Goal: Task Accomplishment & Management: Complete application form

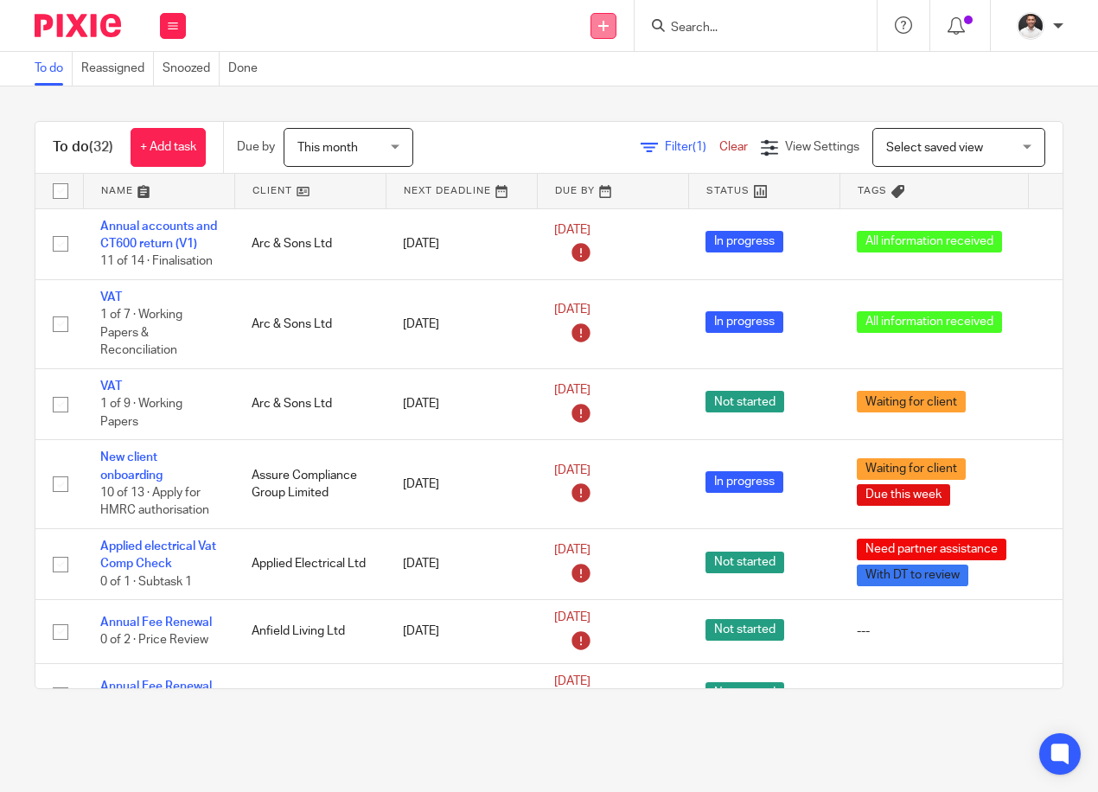
drag, startPoint x: 0, startPoint y: 0, endPoint x: 590, endPoint y: 24, distance: 590.2
click at [591, 24] on link at bounding box center [604, 26] width 26 height 26
click at [595, 102] on link "Create task" at bounding box center [603, 105] width 121 height 25
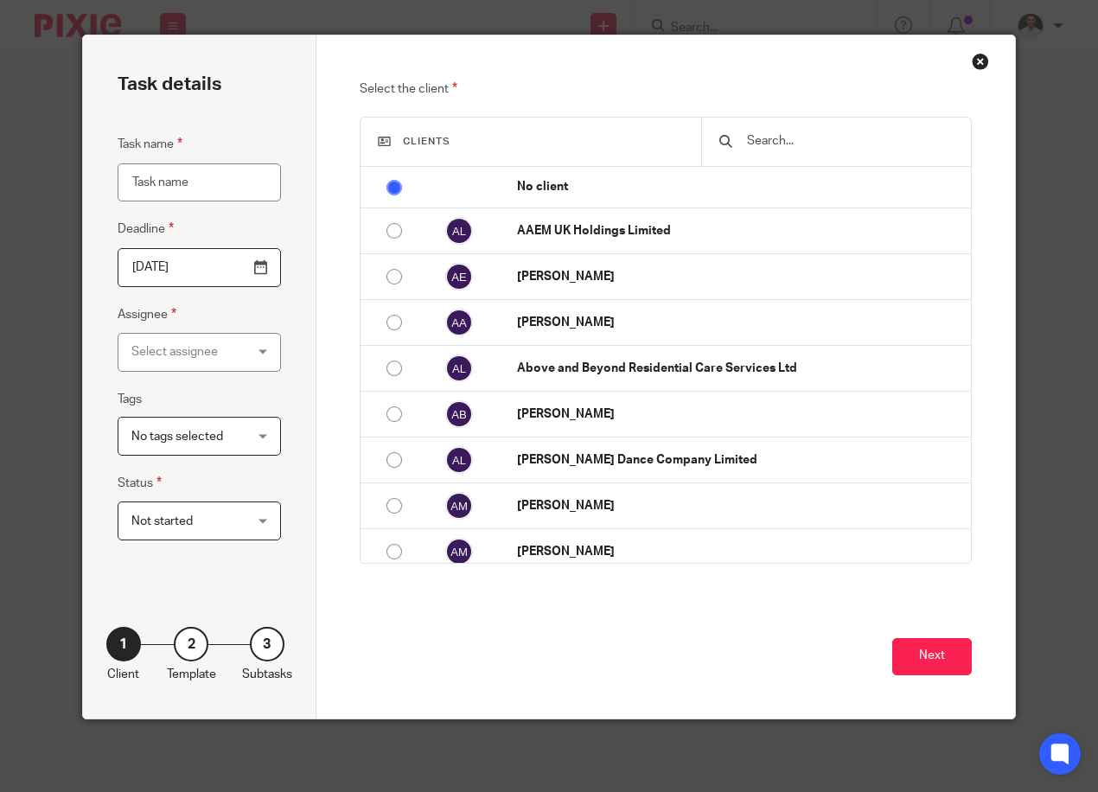
click at [199, 180] on input "Task name" at bounding box center [199, 182] width 163 height 39
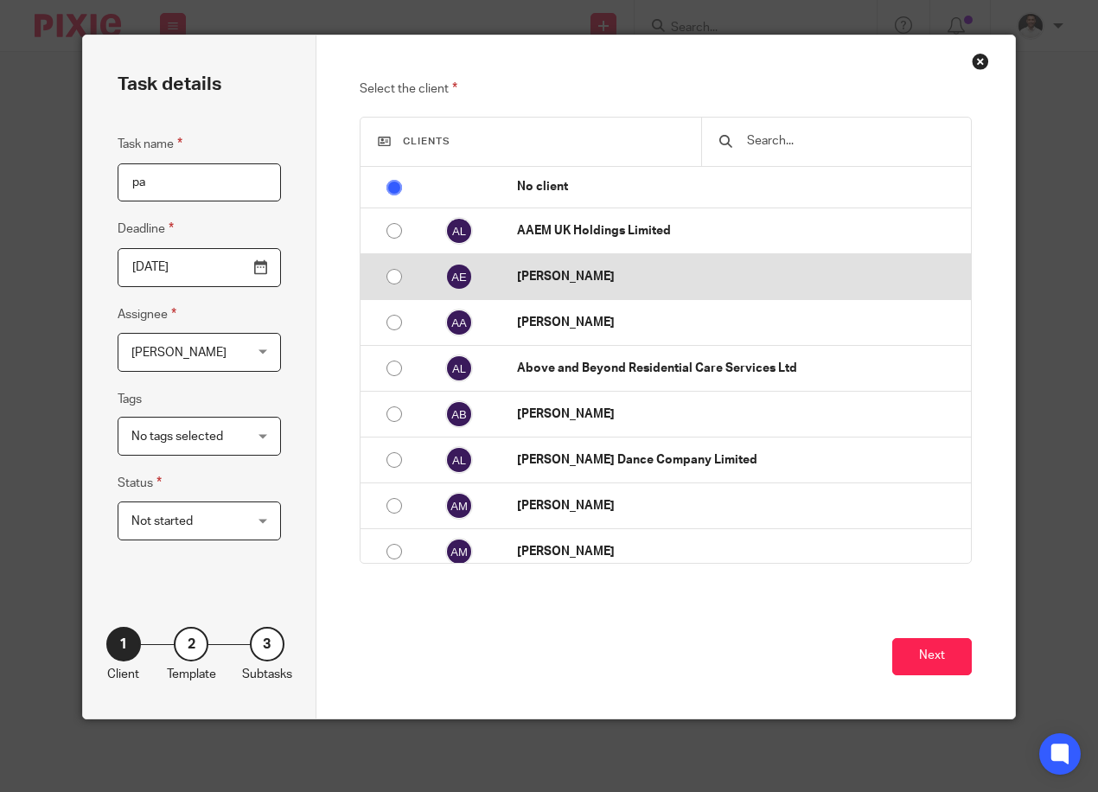
type input "p"
type input "R"
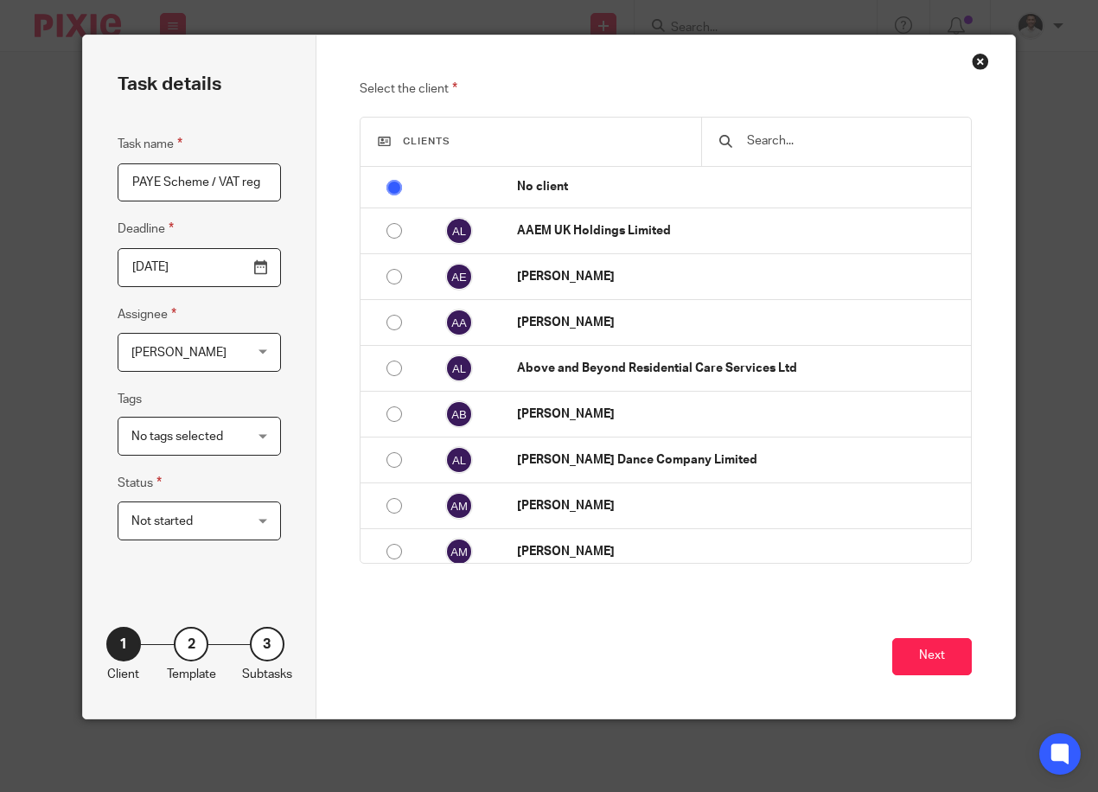
type input "PAYE Scheme / VAT reg"
click at [247, 258] on input "[DATE]" at bounding box center [199, 267] width 163 height 39
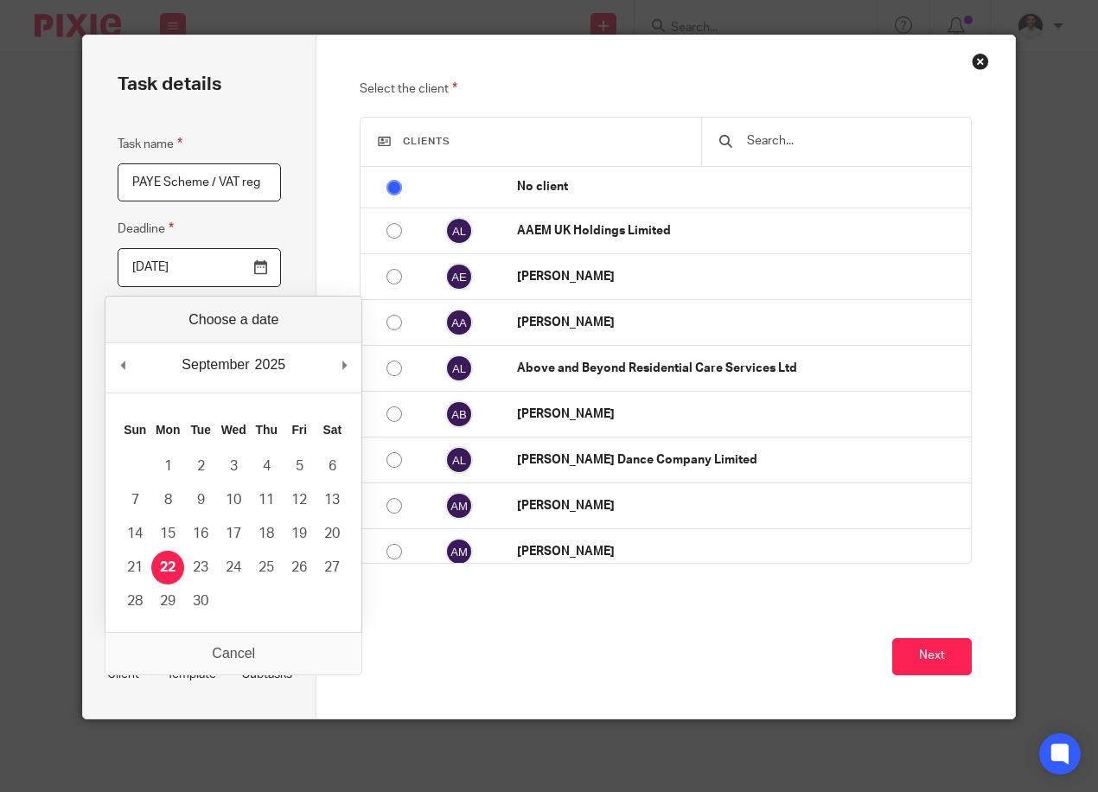
click at [249, 271] on input "[DATE]" at bounding box center [199, 267] width 163 height 39
type input "2025-09-26"
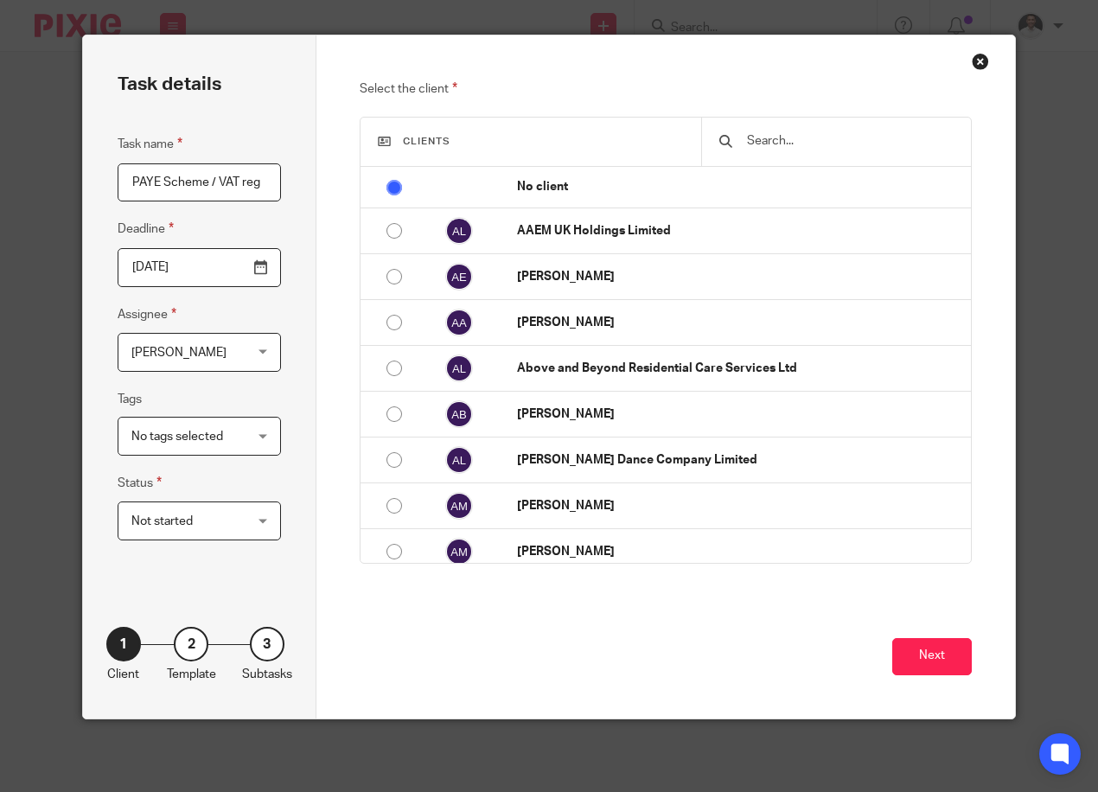
click at [225, 347] on span "[PERSON_NAME]" at bounding box center [190, 352] width 118 height 36
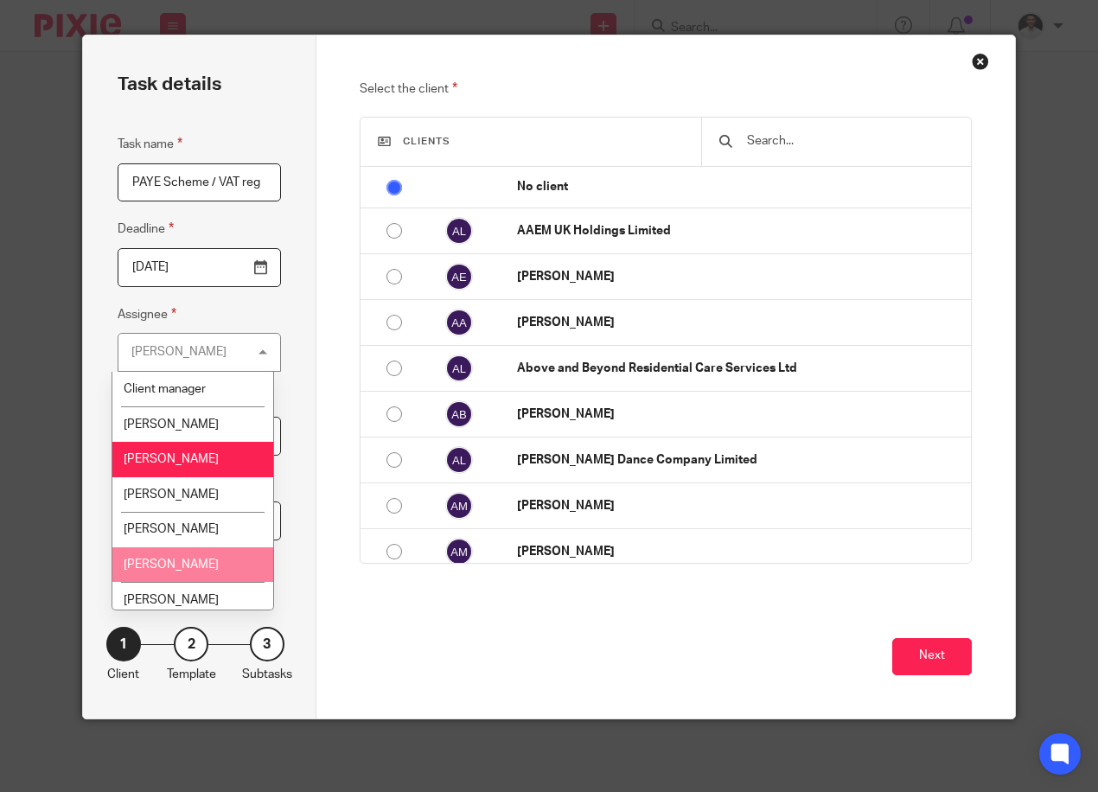
click at [181, 562] on span "[PERSON_NAME]" at bounding box center [171, 565] width 95 height 12
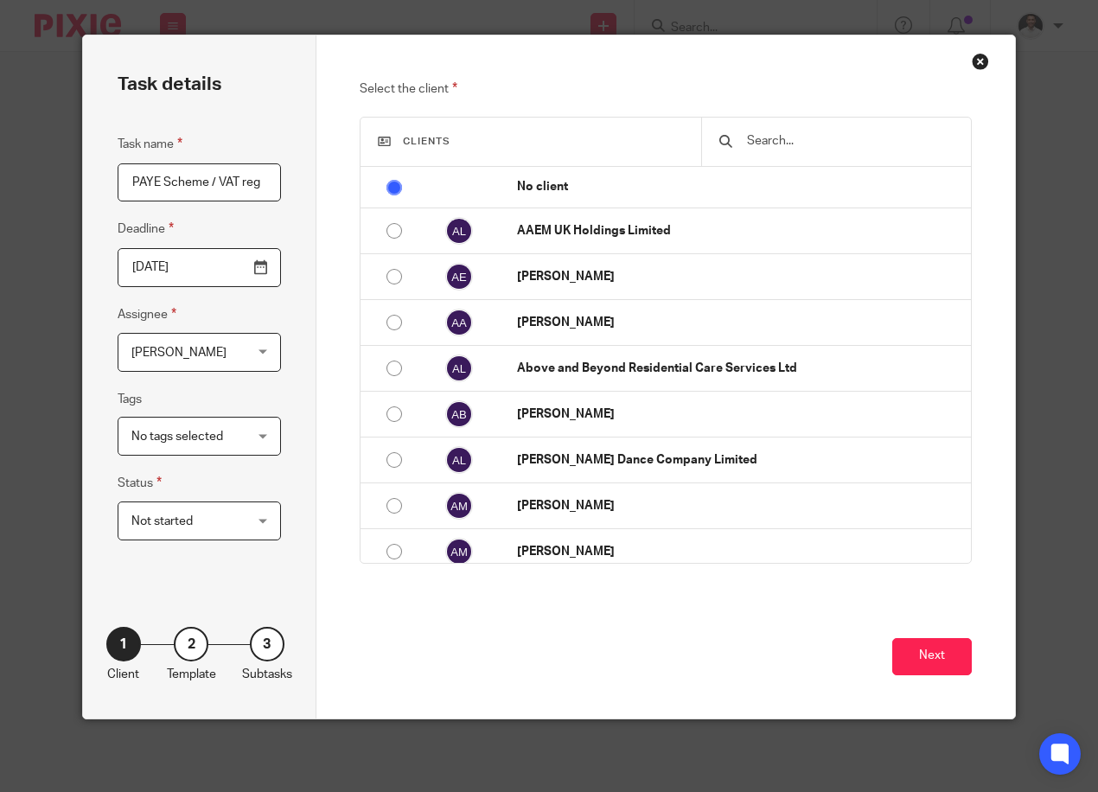
click at [774, 123] on div at bounding box center [836, 142] width 270 height 48
click at [759, 150] on input "text" at bounding box center [849, 140] width 208 height 19
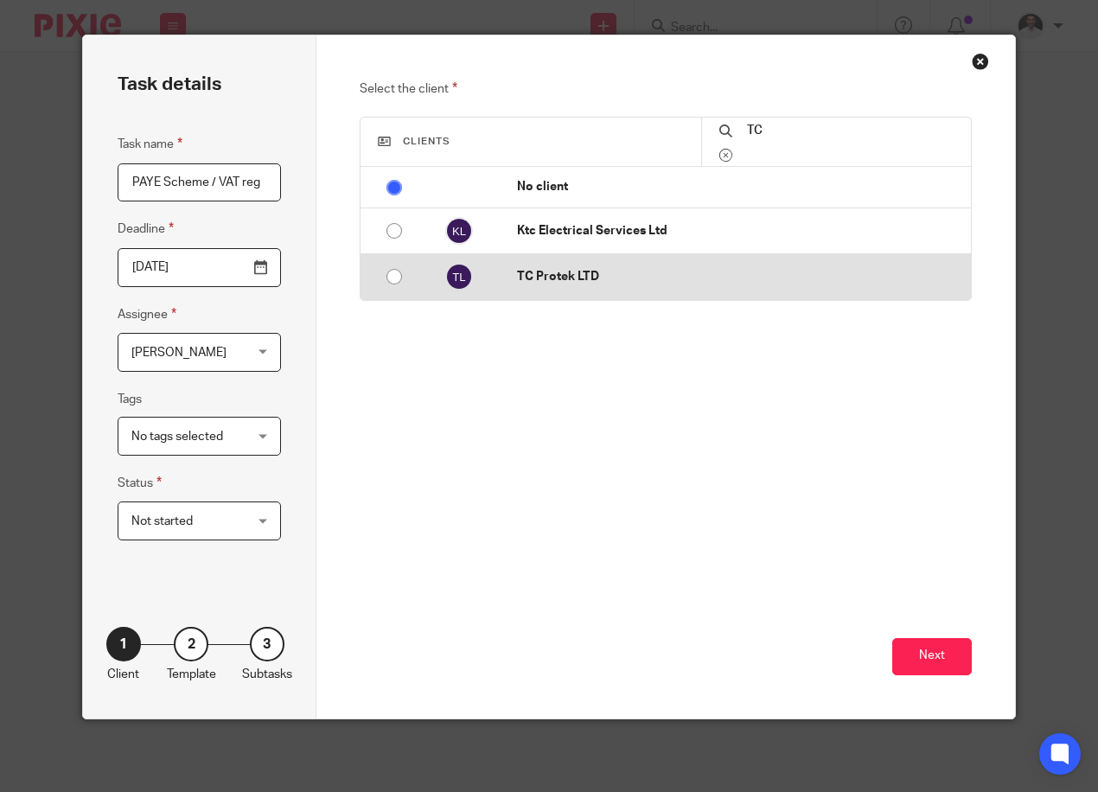
type input "TC"
click at [669, 281] on p "TC Protek LTD" at bounding box center [739, 276] width 445 height 17
radio input "false"
radio input "true"
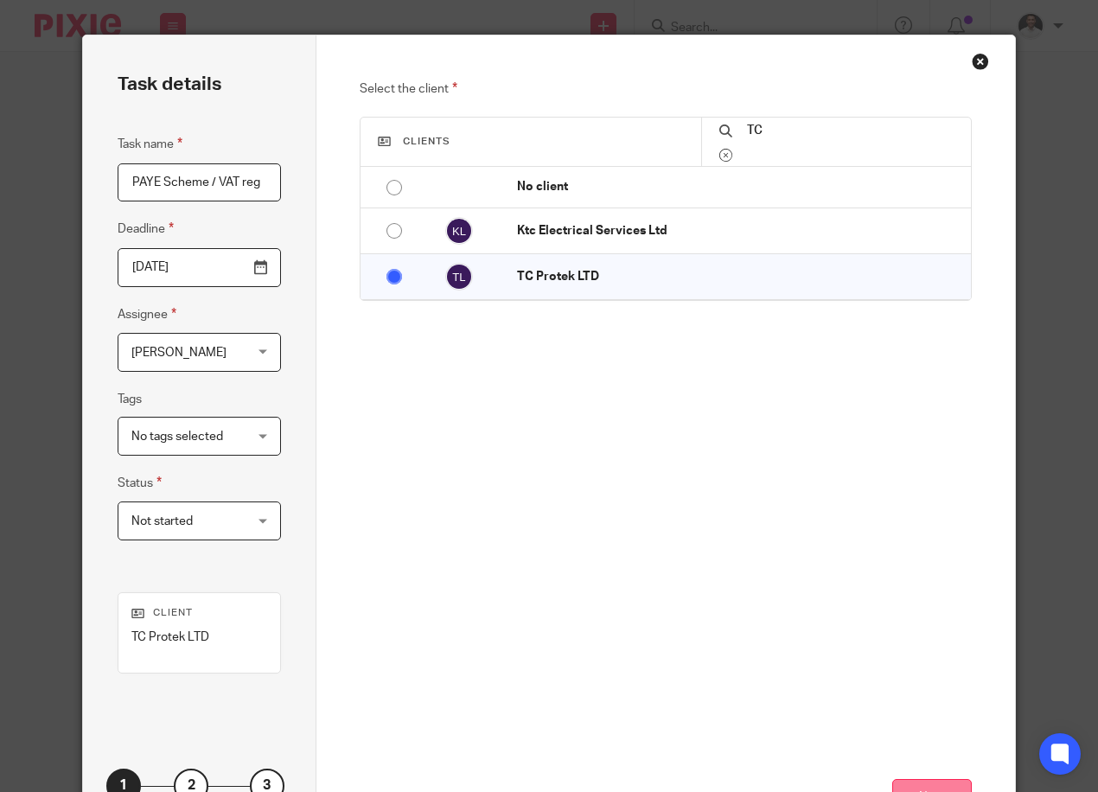
click at [930, 787] on button "Next" at bounding box center [932, 797] width 80 height 37
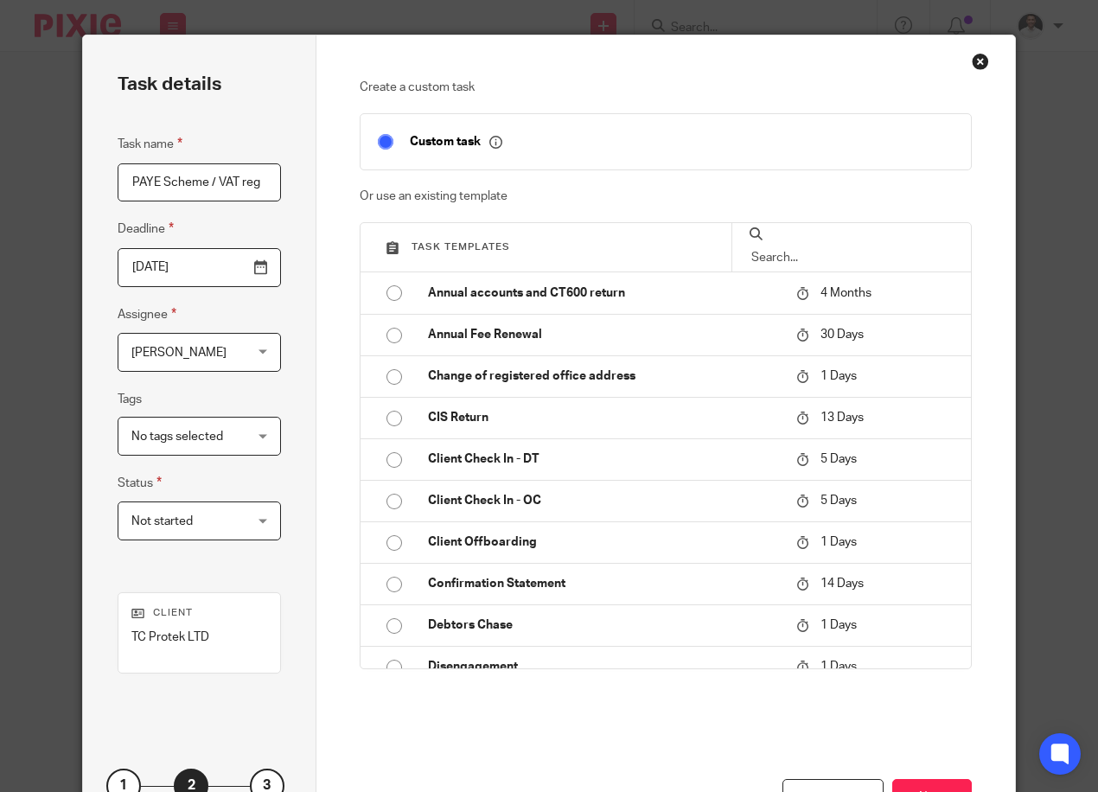
click at [914, 778] on div "Previous Next" at bounding box center [666, 796] width 612 height 126
click at [919, 791] on button "Next" at bounding box center [932, 797] width 80 height 37
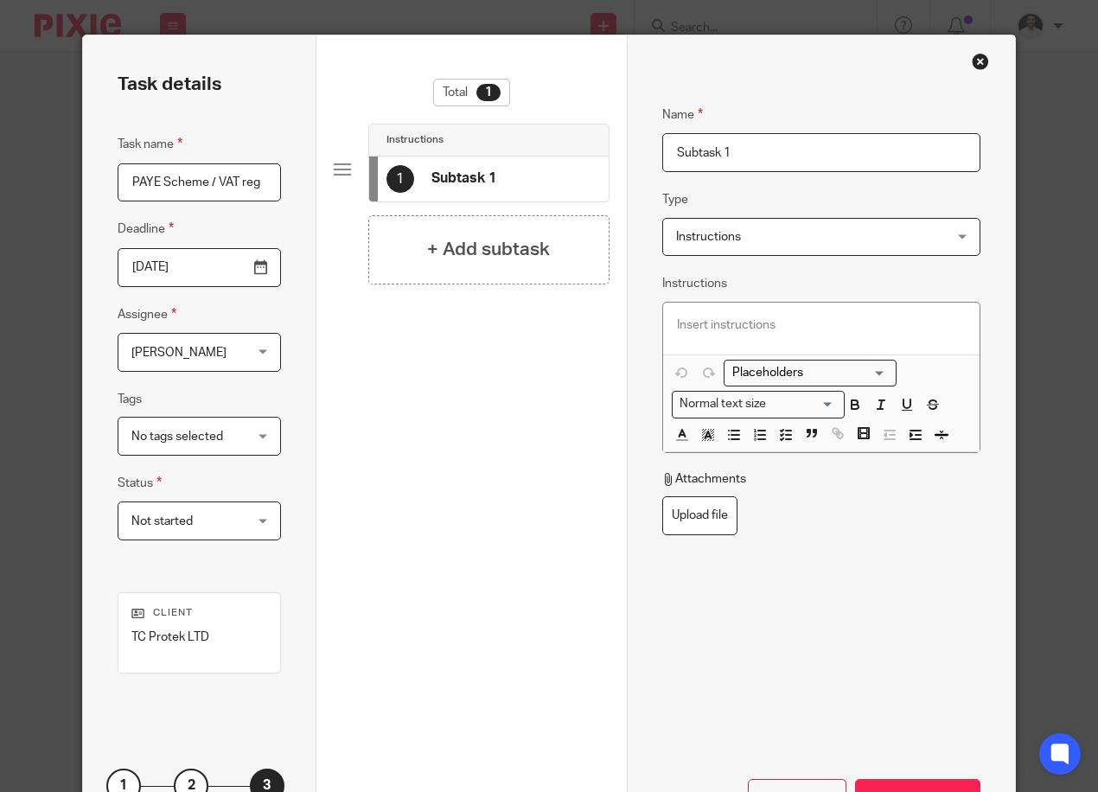
drag, startPoint x: 671, startPoint y: 145, endPoint x: 514, endPoint y: 160, distance: 157.2
click at [514, 160] on div "Task details Task name PAYE Scheme / VAT reg Deadline 2025-09-26 Assignee Nazia…" at bounding box center [549, 447] width 932 height 824
type input "p"
type input "PAYE scheme and vat reg"
click at [703, 330] on p at bounding box center [821, 324] width 289 height 17
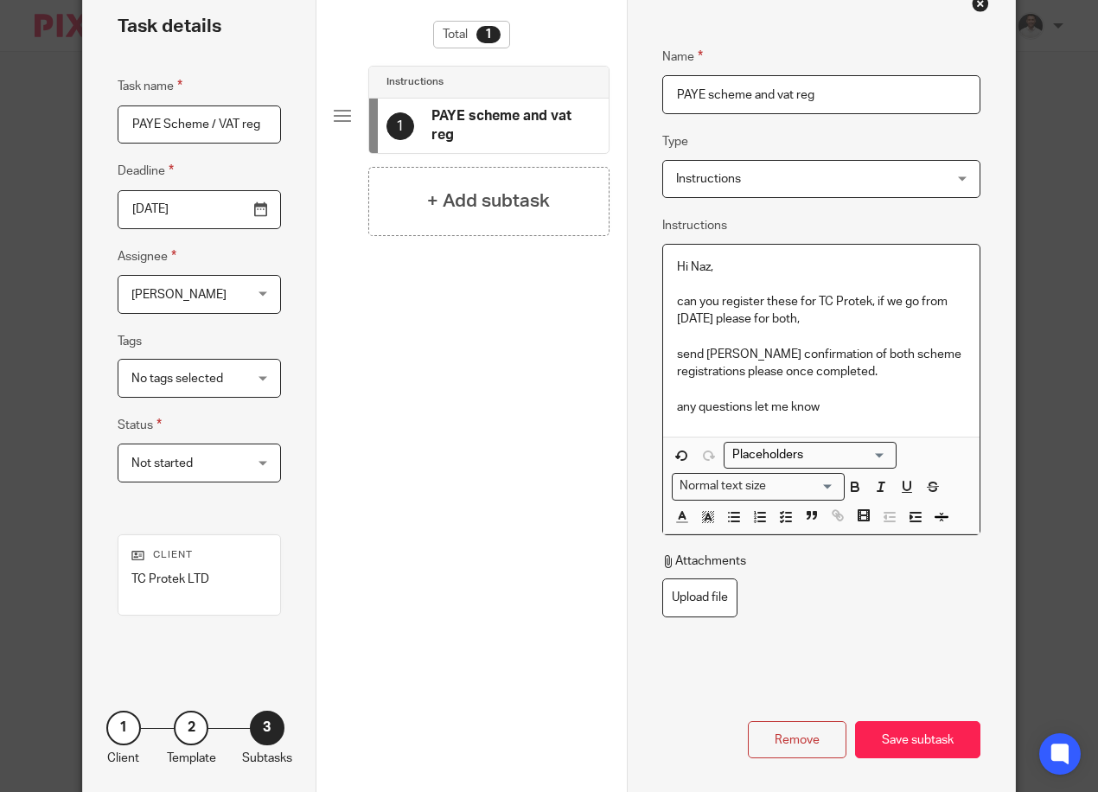
scroll to position [103, 0]
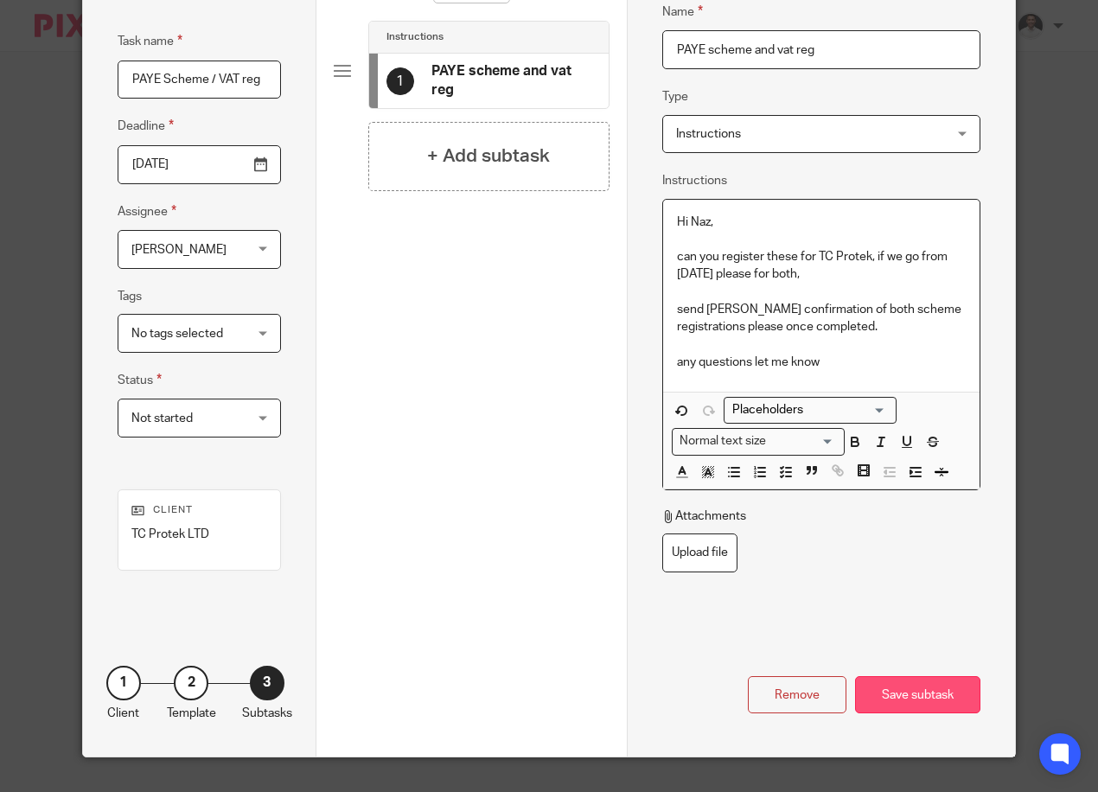
click at [899, 699] on div "Save subtask" at bounding box center [917, 694] width 125 height 37
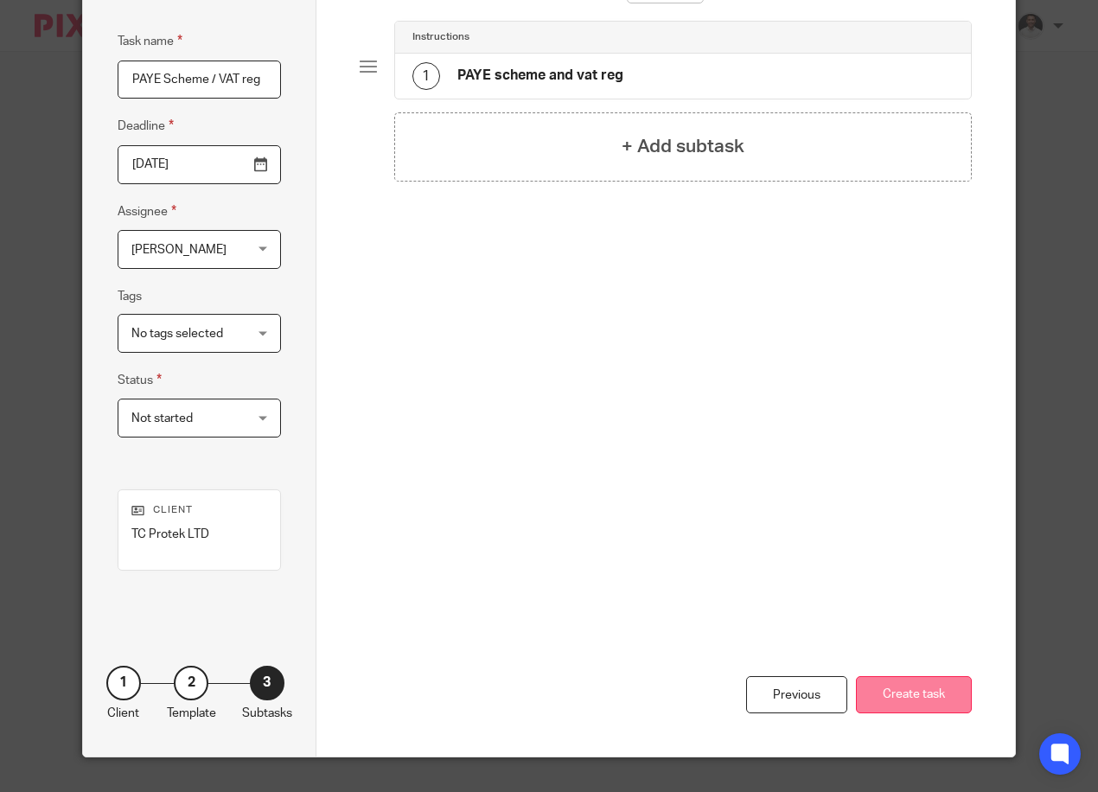
click at [916, 687] on button "Create task" at bounding box center [914, 694] width 116 height 37
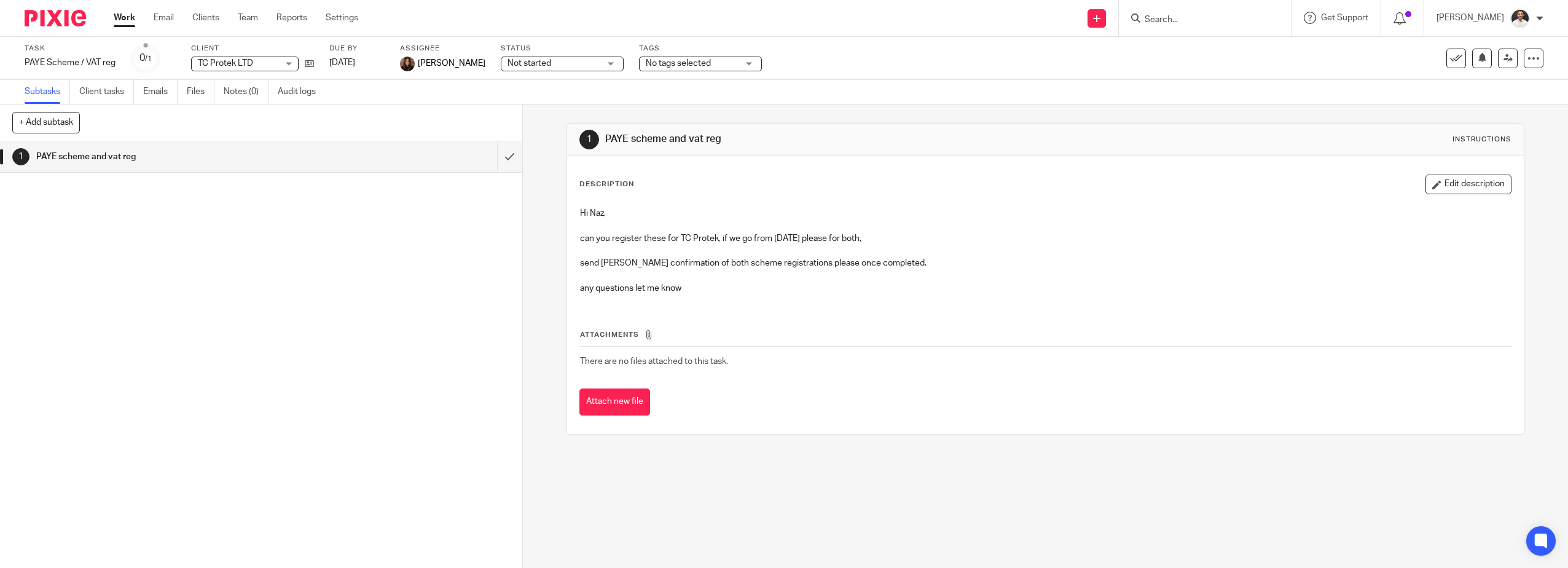
click at [67, 21] on img at bounding box center [55, 18] width 61 height 16
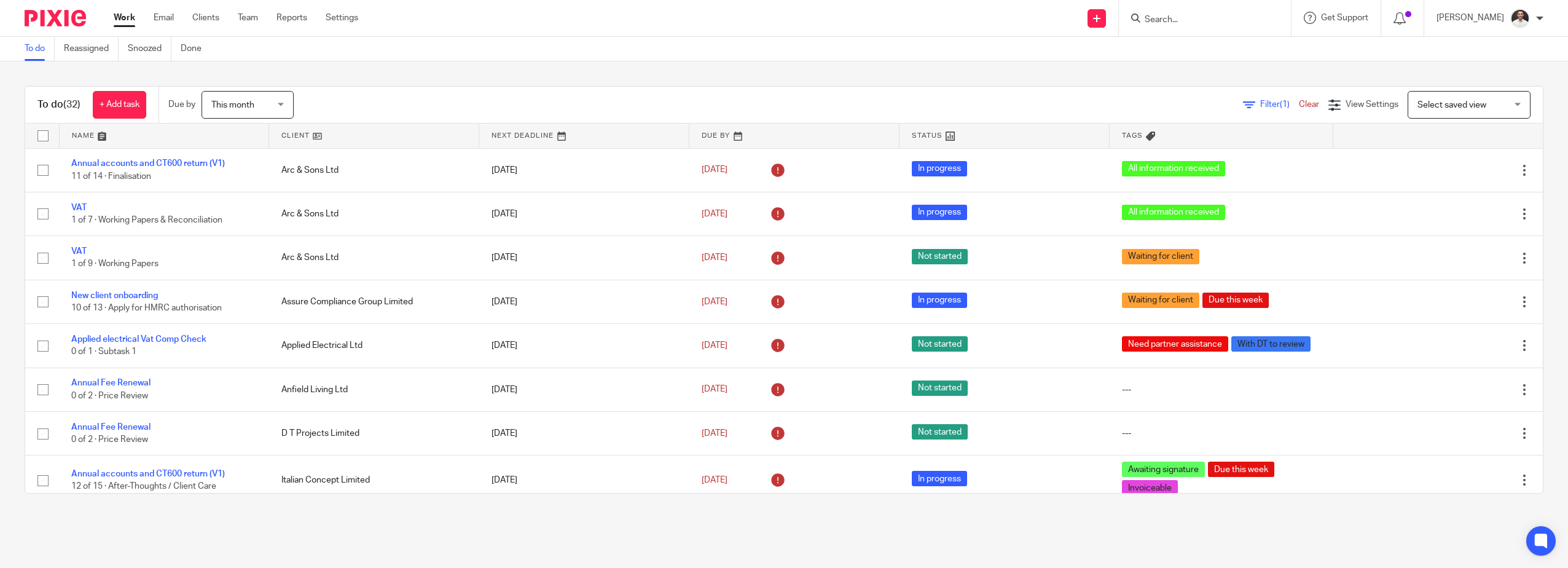
drag, startPoint x: 1183, startPoint y: 13, endPoint x: 1183, endPoint y: 19, distance: 6.0
click at [1183, 13] on form at bounding box center [1209, 18] width 131 height 16
click at [1184, 21] on input "Search" at bounding box center [1199, 21] width 111 height 11
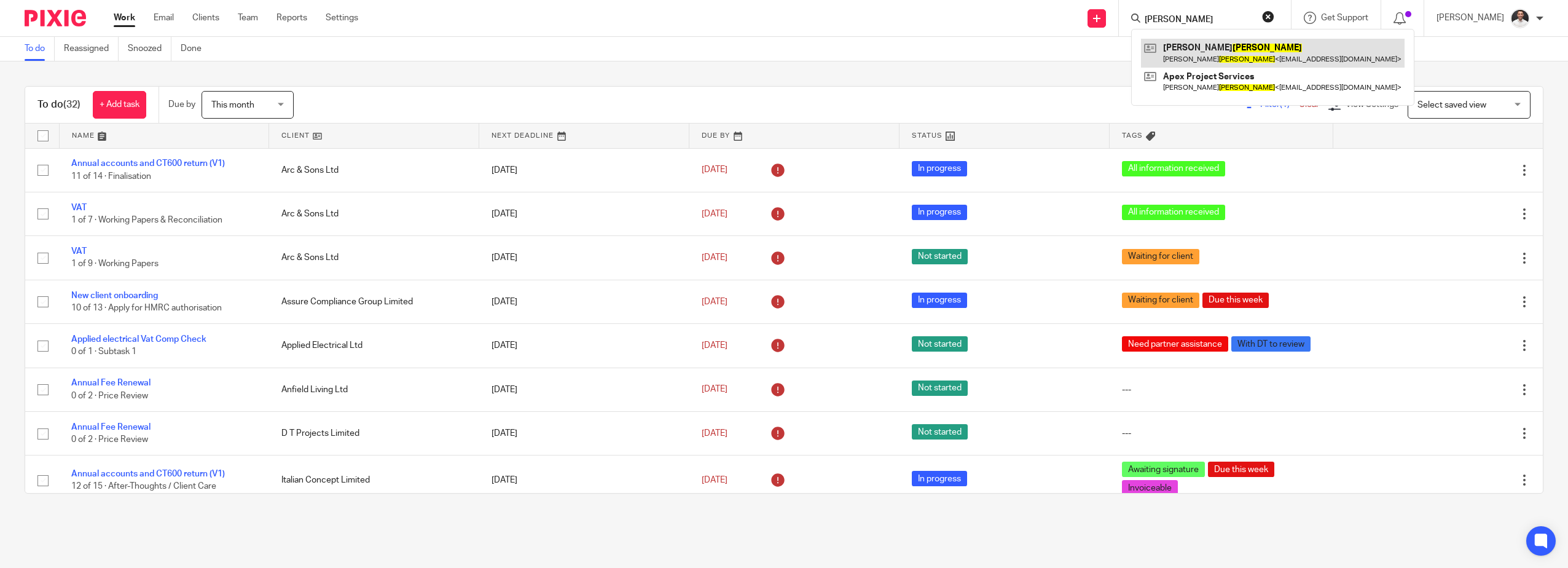
type input "[PERSON_NAME]"
click at [1283, 61] on link at bounding box center [1273, 53] width 264 height 28
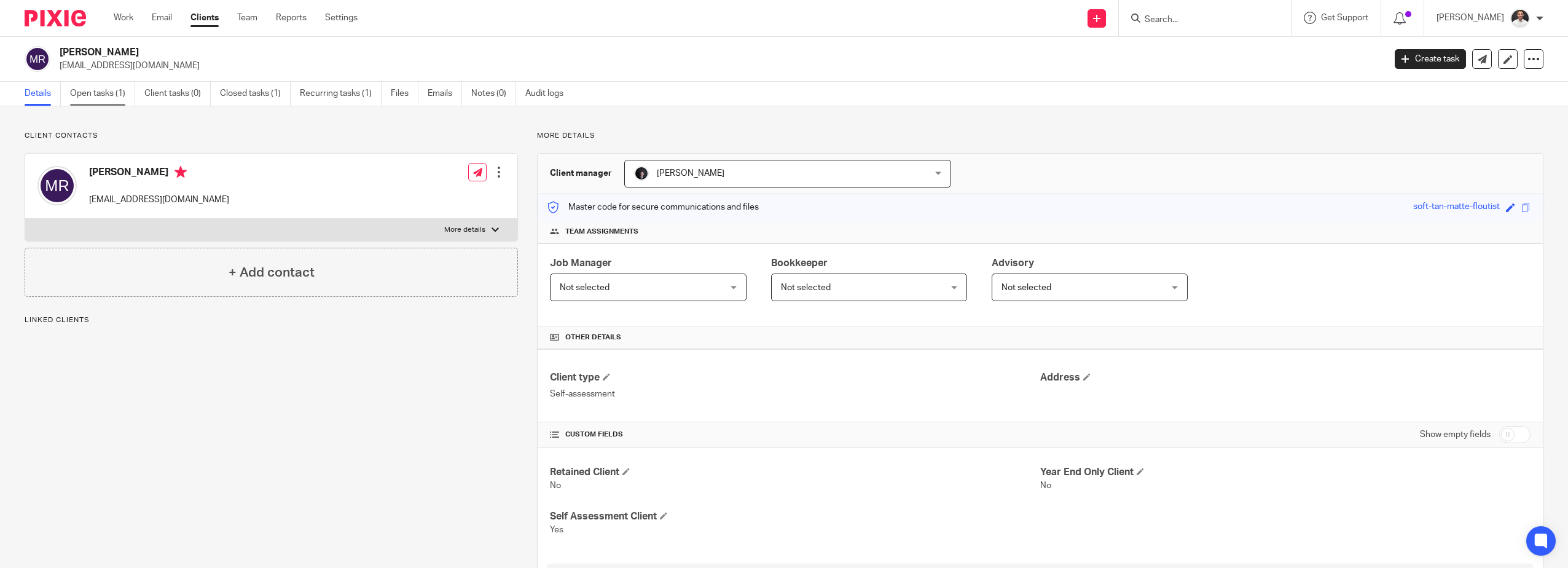
click at [114, 90] on link "Open tasks (1)" at bounding box center [103, 94] width 65 height 24
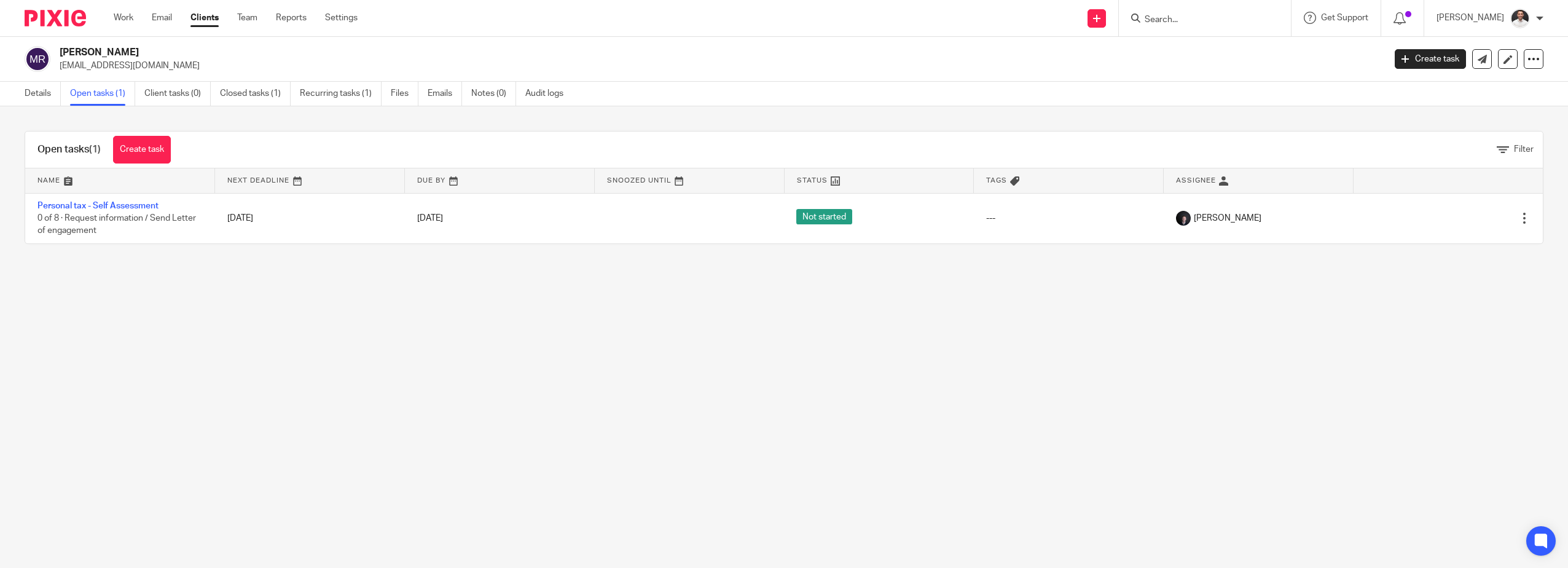
click at [1204, 19] on input "Search" at bounding box center [1199, 21] width 111 height 11
click at [592, 446] on main "Mike Rimmer mrimmer1@gmail.com Create task Update from Companies House Export d…" at bounding box center [784, 284] width 1568 height 568
click at [1206, 21] on input "Search" at bounding box center [1199, 21] width 111 height 11
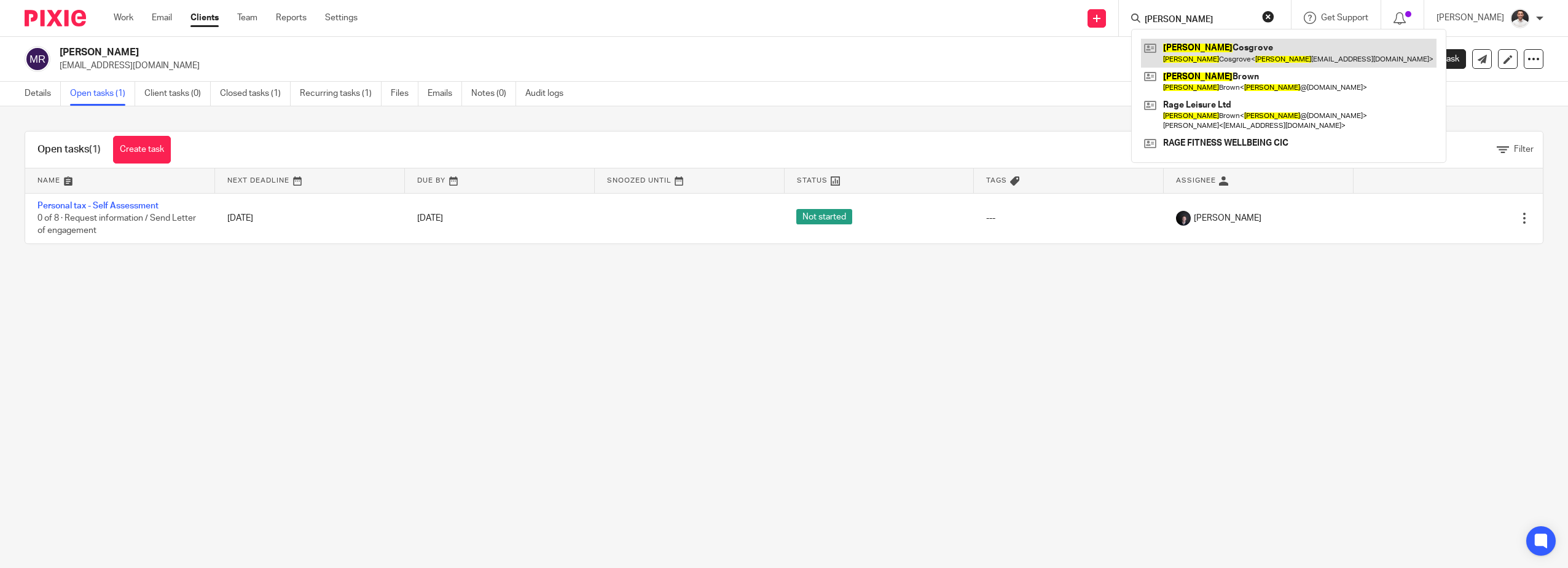
type input "craig"
click at [1213, 54] on link at bounding box center [1289, 53] width 296 height 28
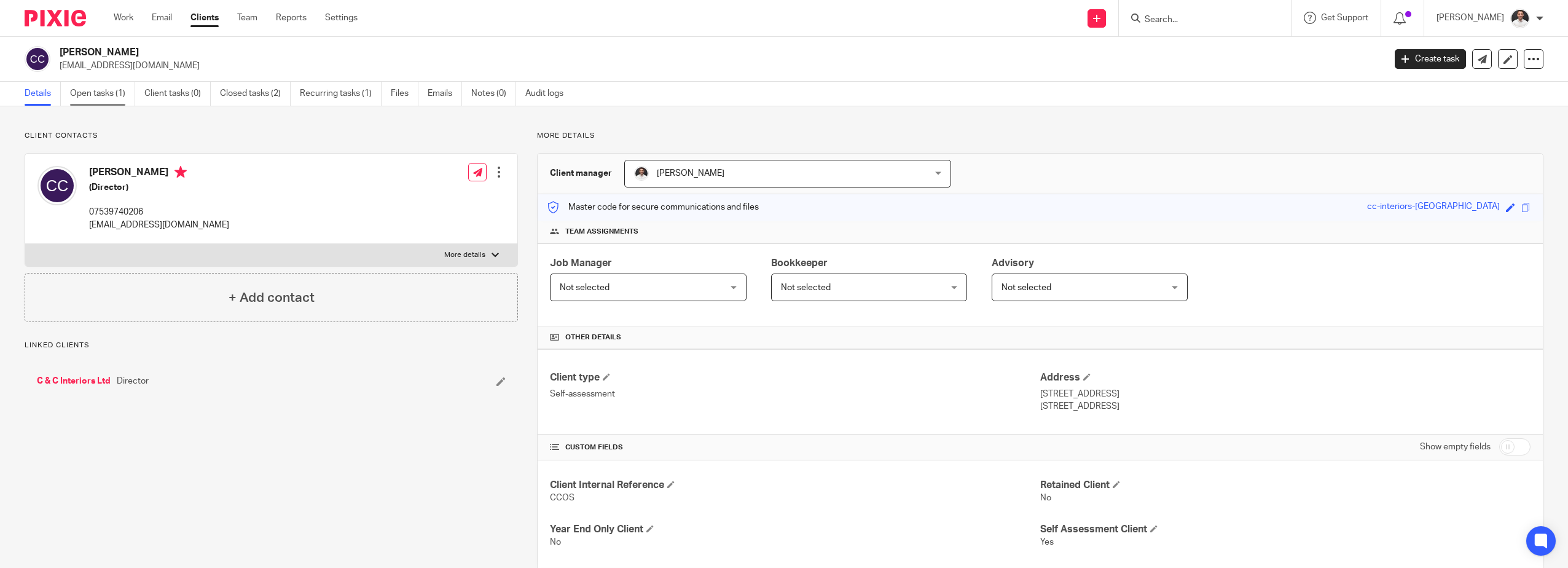
click at [88, 96] on link "Open tasks (1)" at bounding box center [103, 94] width 65 height 24
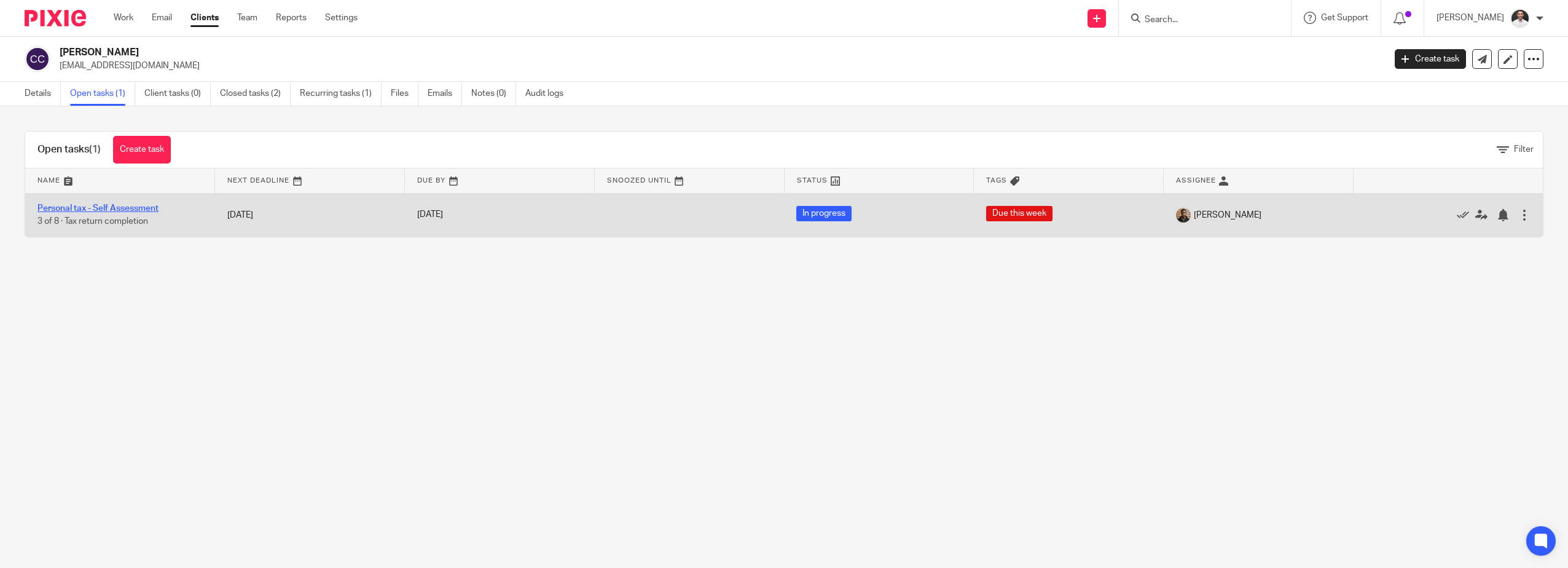
click at [115, 207] on link "Personal tax - Self Assessment" at bounding box center [98, 208] width 121 height 9
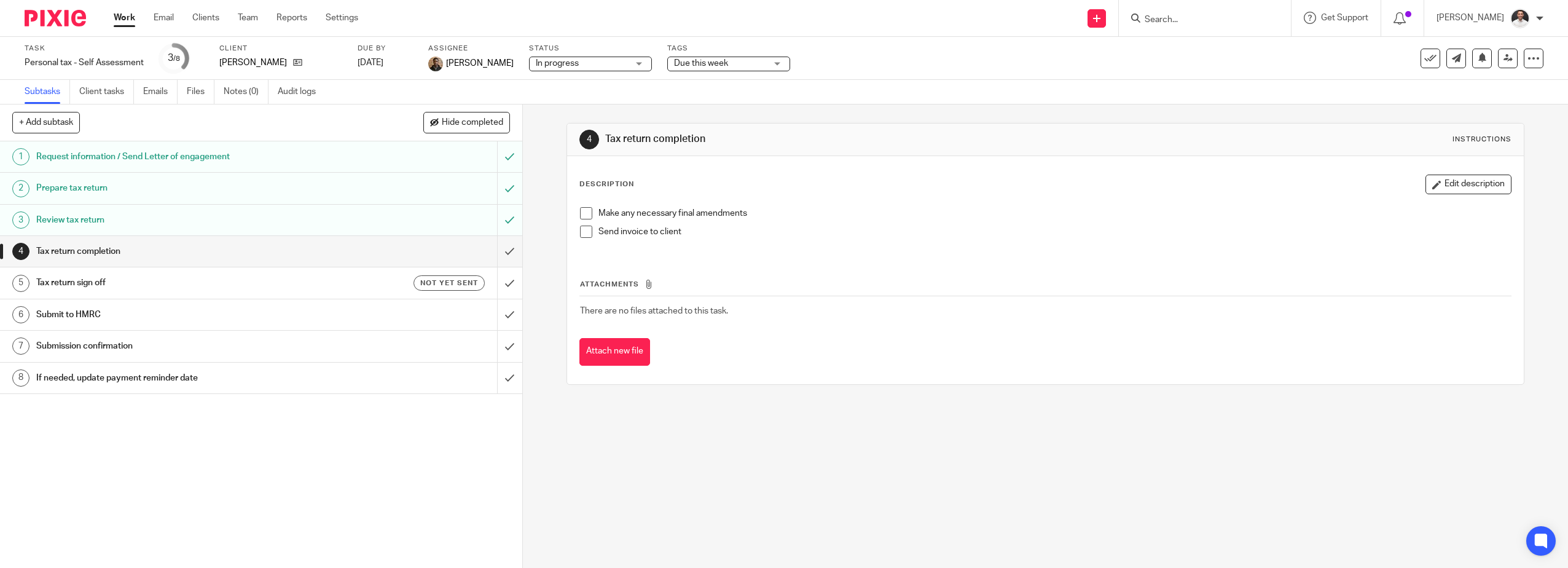
click at [1178, 17] on form at bounding box center [1209, 18] width 131 height 16
click at [1212, 15] on input "Search" at bounding box center [1199, 21] width 111 height 11
drag, startPoint x: 1212, startPoint y: 14, endPoint x: 1196, endPoint y: 32, distance: 24.1
click at [1196, 32] on div at bounding box center [1205, 18] width 172 height 36
click at [1181, 25] on input "Search" at bounding box center [1199, 21] width 111 height 11
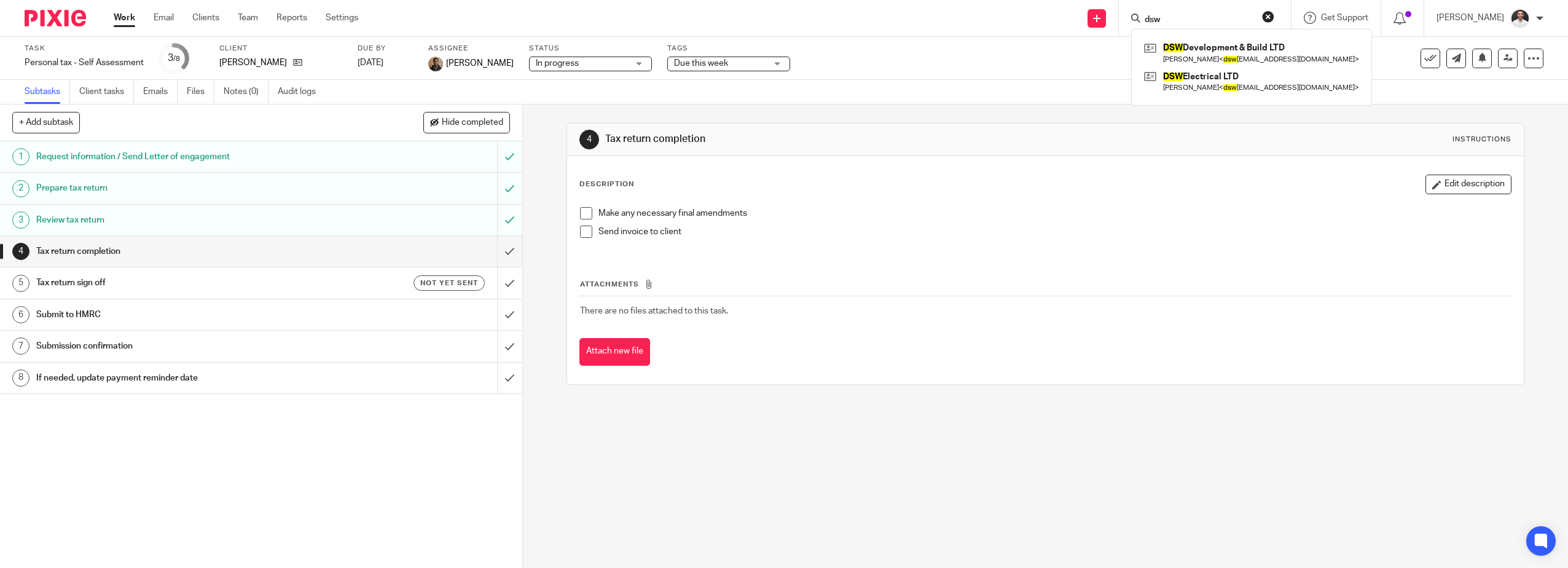
click at [1176, 18] on input "dsw" at bounding box center [1199, 21] width 111 height 11
click at [1177, 19] on input "dsw" at bounding box center [1199, 21] width 111 height 11
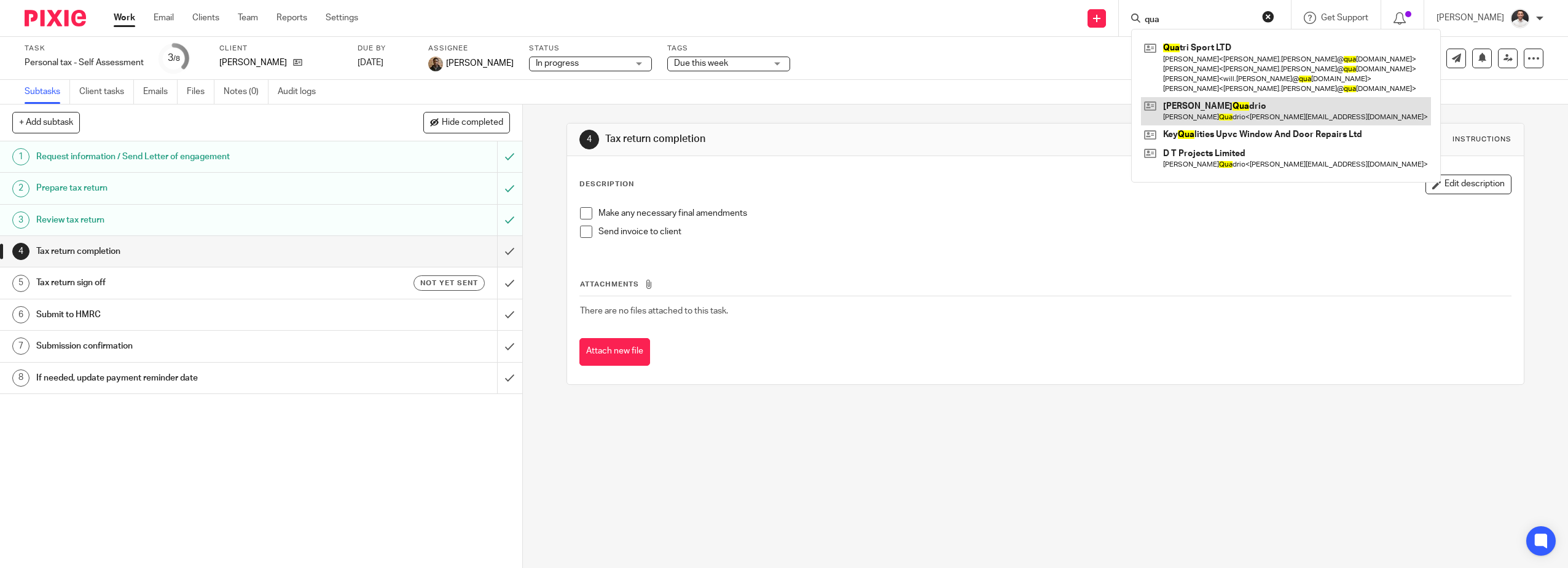
type input "qua"
click at [1252, 113] on link at bounding box center [1287, 112] width 290 height 28
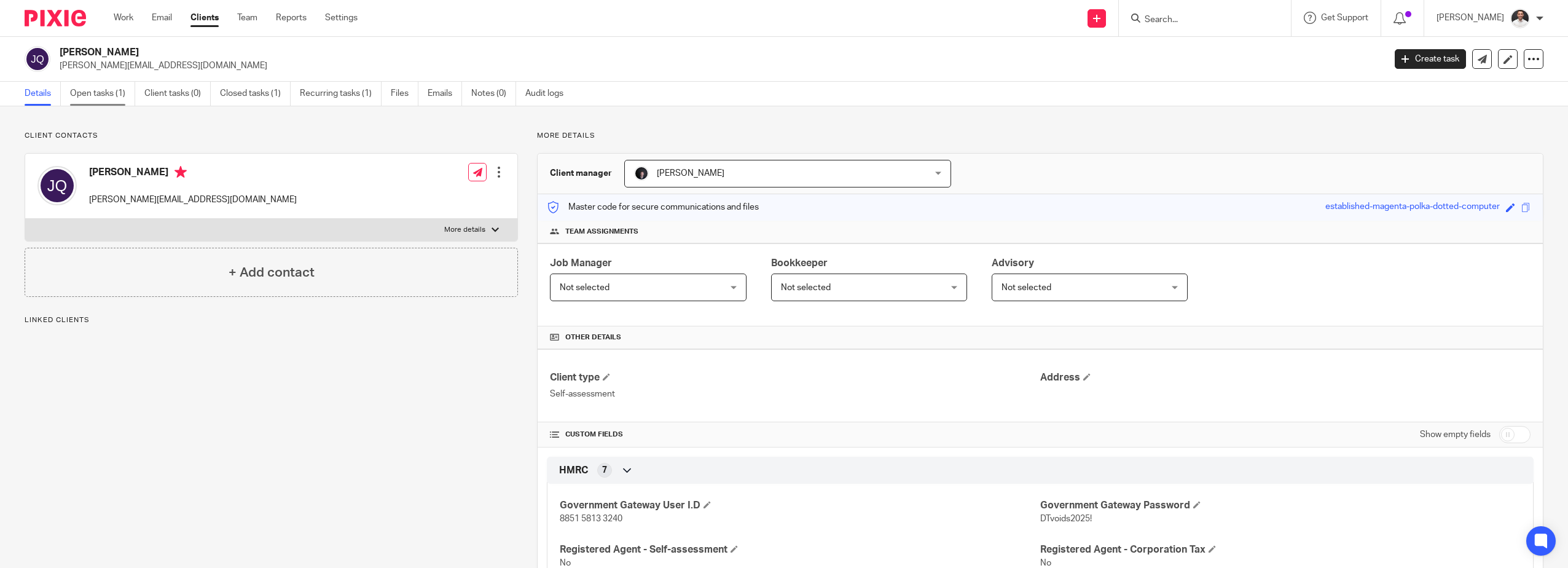
click at [101, 95] on link "Open tasks (1)" at bounding box center [103, 94] width 65 height 24
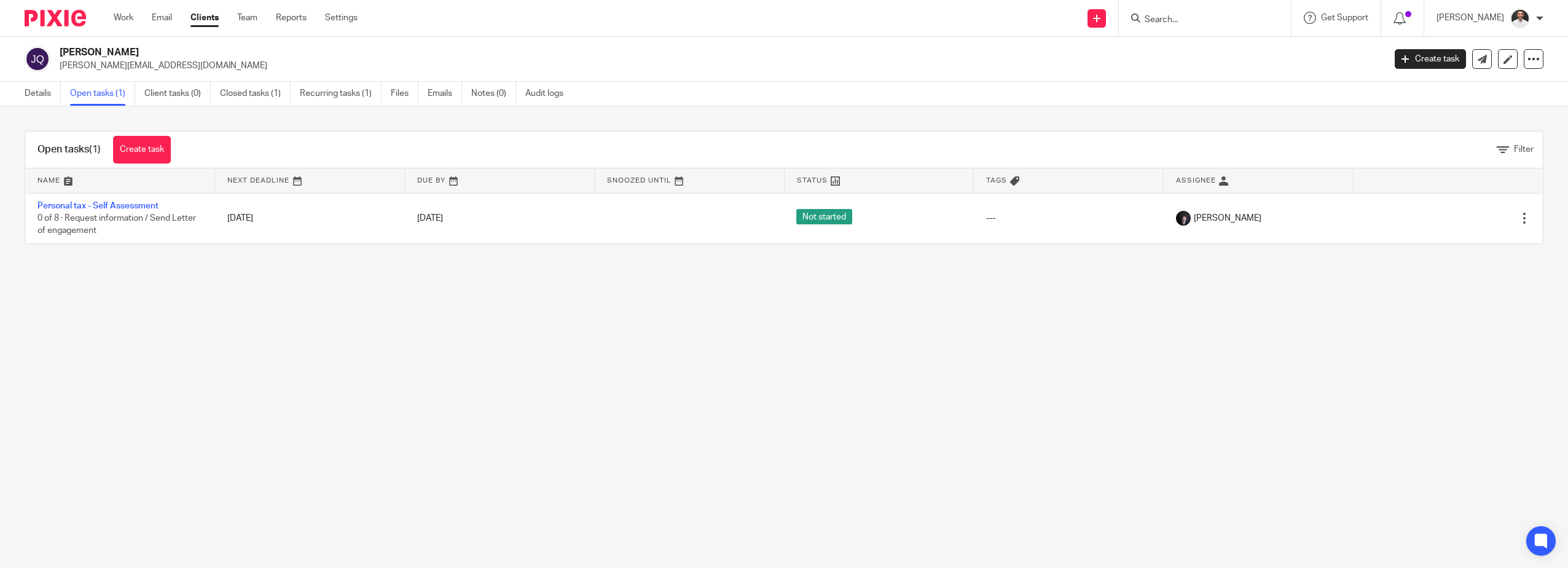
click at [1193, 16] on input "Search" at bounding box center [1199, 21] width 111 height 11
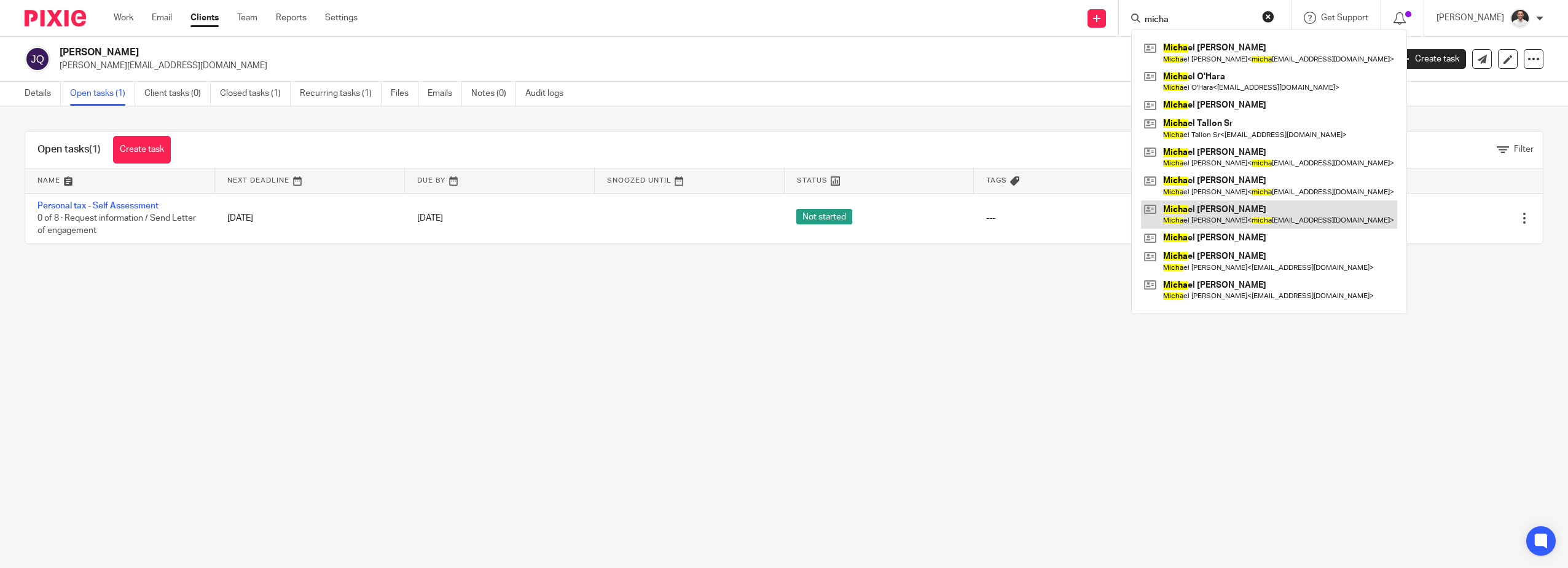
type input "micha"
click at [1233, 215] on link at bounding box center [1269, 215] width 257 height 28
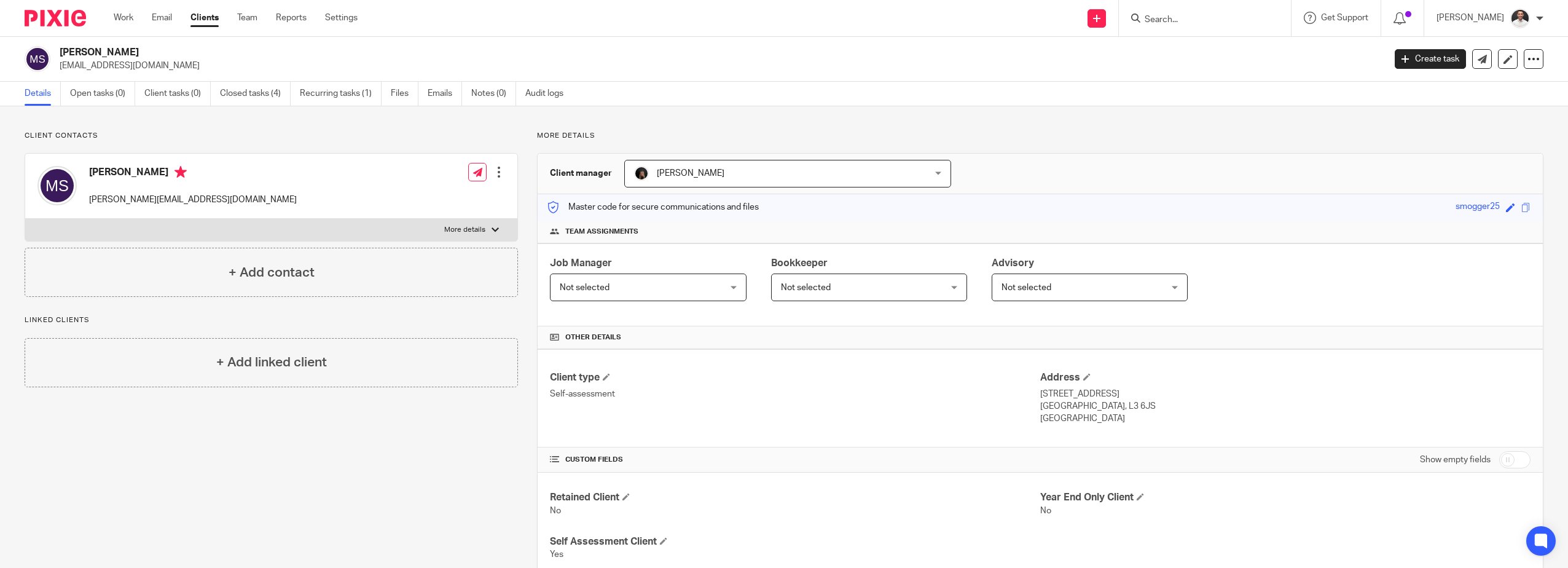
click at [1189, 16] on input "Search" at bounding box center [1199, 21] width 111 height 11
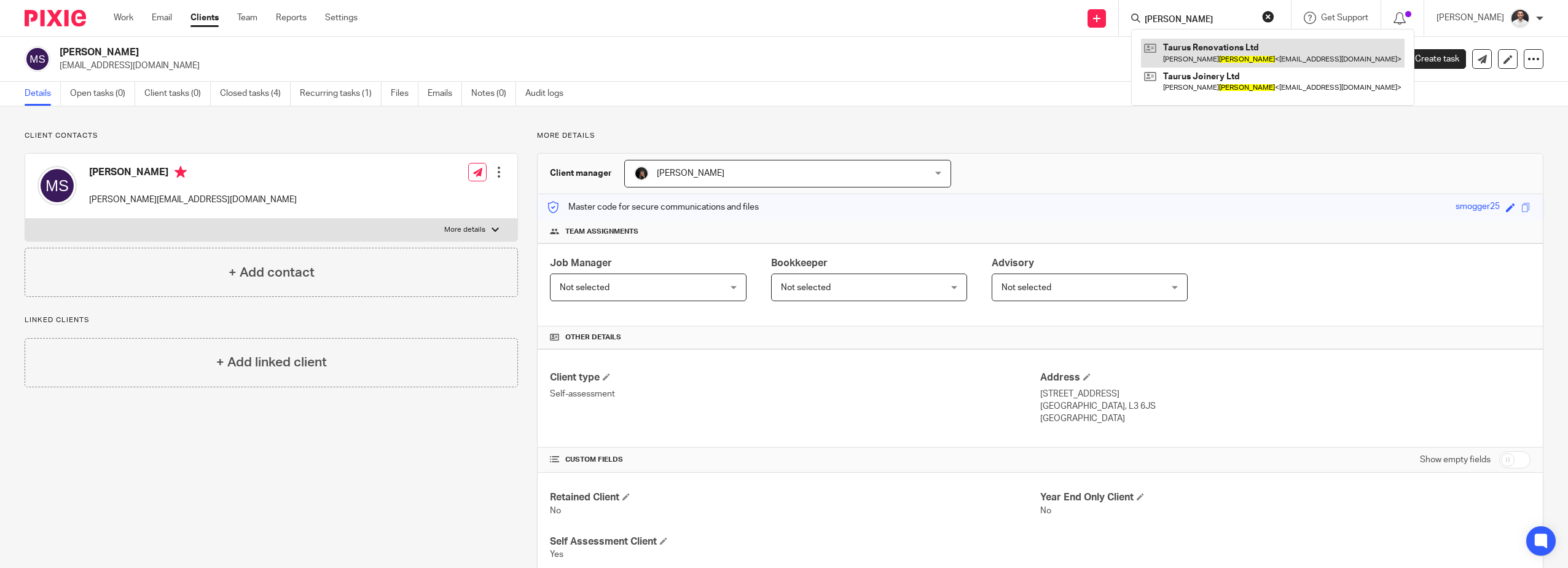
type input "[PERSON_NAME]"
click at [1235, 54] on link at bounding box center [1273, 53] width 264 height 28
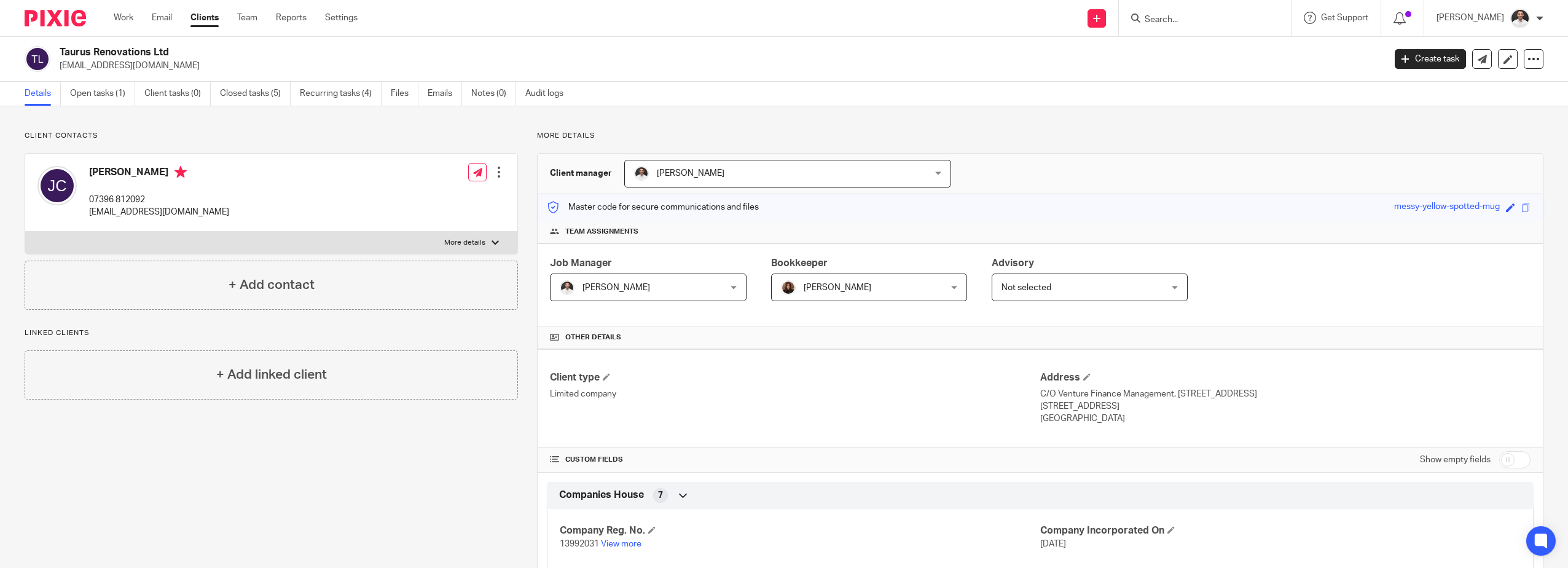
click at [1183, 22] on input "Search" at bounding box center [1199, 21] width 111 height 11
type input "m"
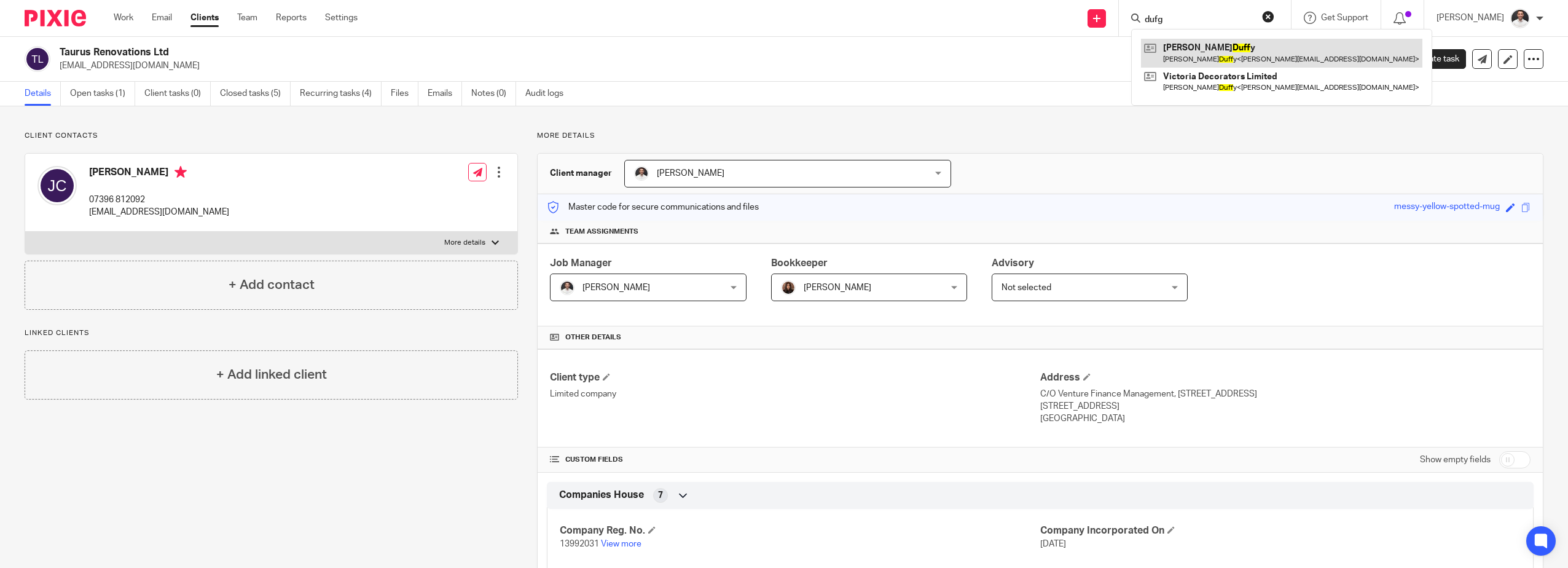
type input "dufg"
click at [1233, 52] on link at bounding box center [1282, 53] width 281 height 28
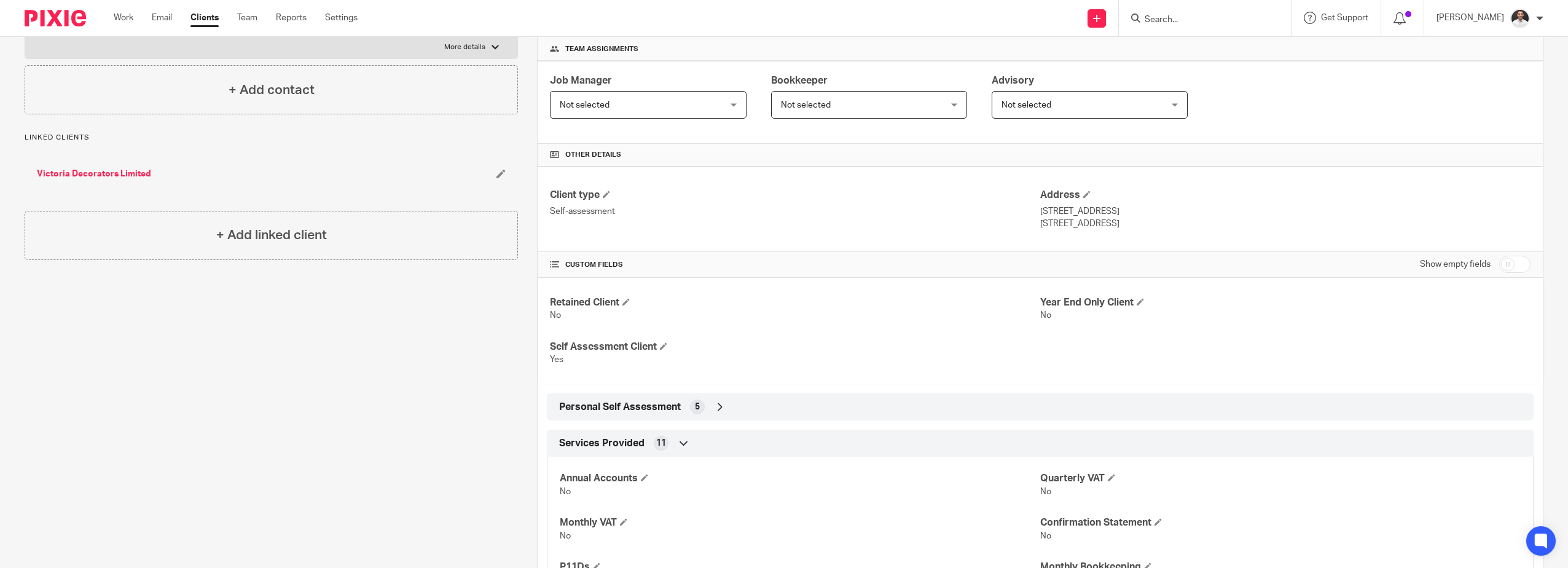
scroll to position [205, 0]
